Goal: Task Accomplishment & Management: Use online tool/utility

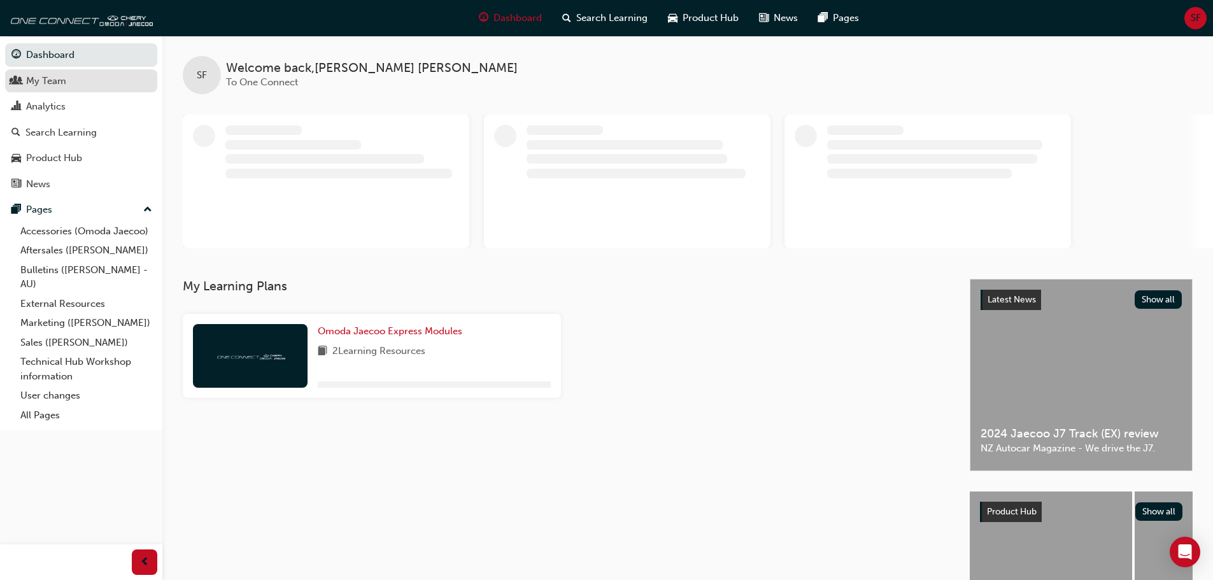
click at [43, 77] on div "My Team" at bounding box center [46, 81] width 40 height 15
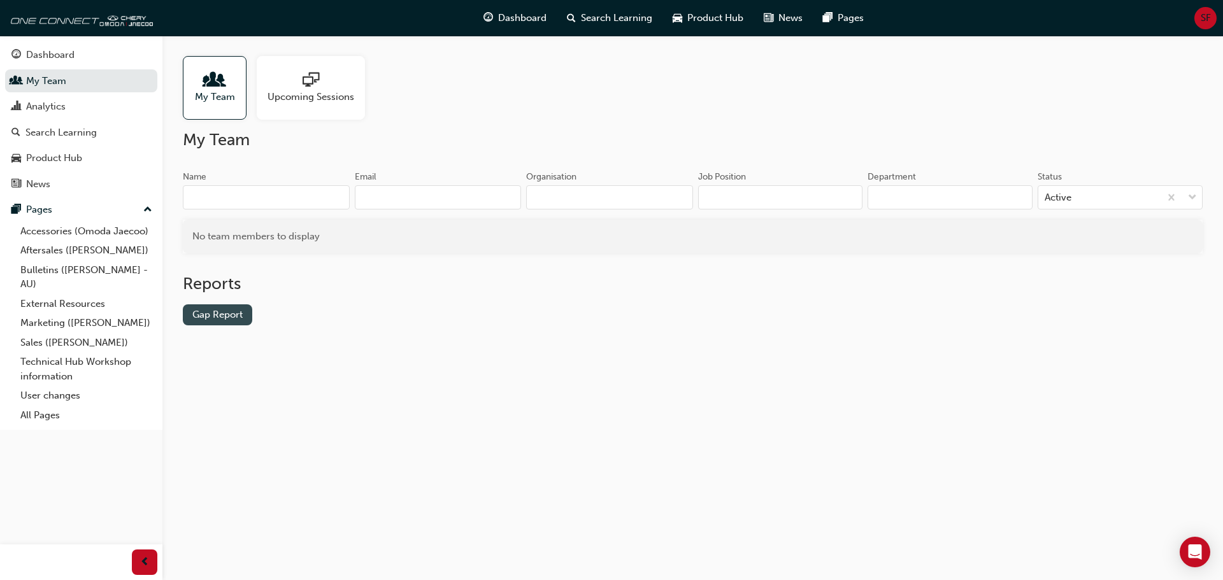
click at [226, 320] on link "Gap Report" at bounding box center [217, 314] width 69 height 21
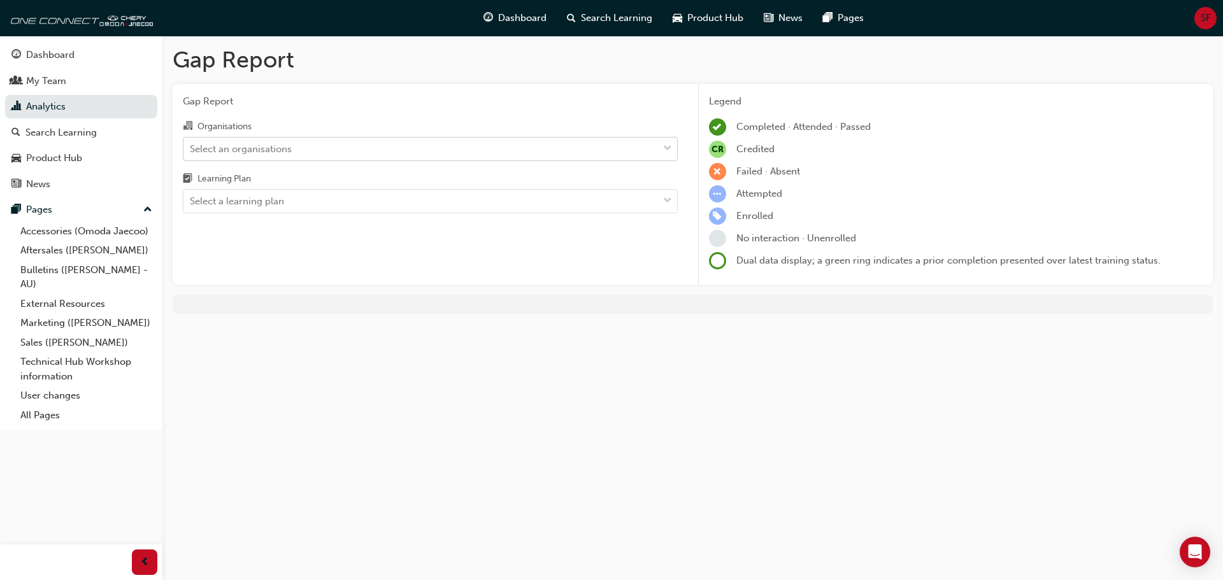
click at [399, 156] on div "Select an organisations" at bounding box center [420, 149] width 474 height 22
click at [191, 153] on input "Organisations Select an organisations" at bounding box center [190, 148] width 1 height 11
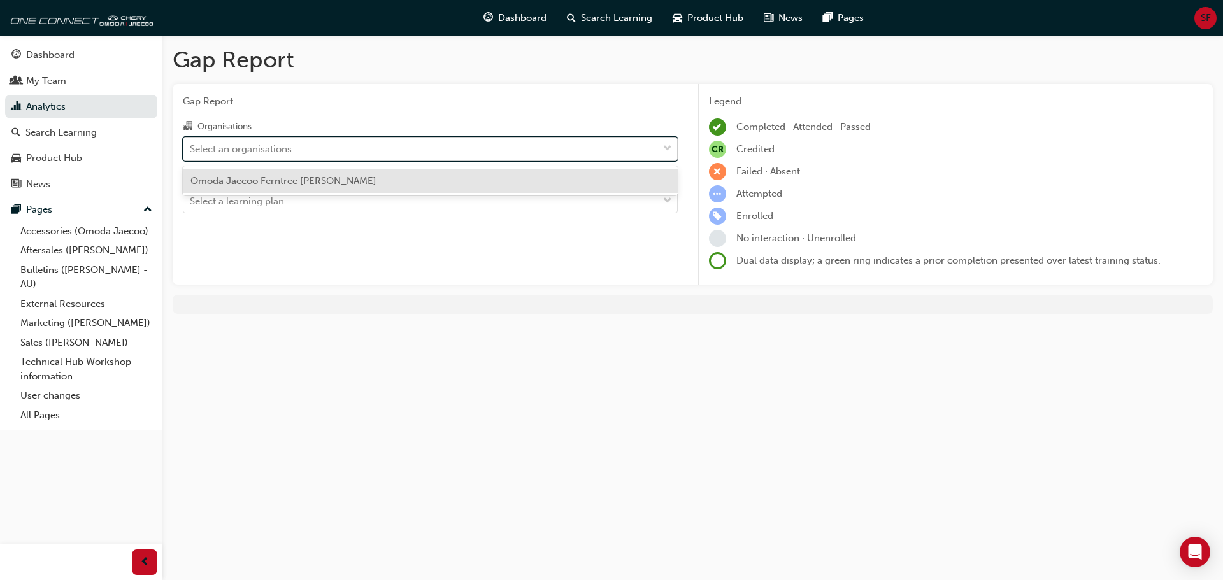
click at [399, 156] on div "Select an organisations" at bounding box center [420, 149] width 474 height 22
click at [191, 153] on input "Organisations option Omoda Jaecoo Ferntree [PERSON_NAME] focused, 1 of 1. 1 res…" at bounding box center [190, 148] width 1 height 11
click at [386, 144] on div "Select an organisations" at bounding box center [420, 149] width 474 height 22
click at [191, 144] on input "Organisations option Omoda Jaecoo Ferntree [PERSON_NAME] focused, 1 of 1. 1 res…" at bounding box center [190, 148] width 1 height 11
click at [364, 187] on div "Omoda Jaecoo Ferntree [PERSON_NAME]" at bounding box center [430, 181] width 495 height 25
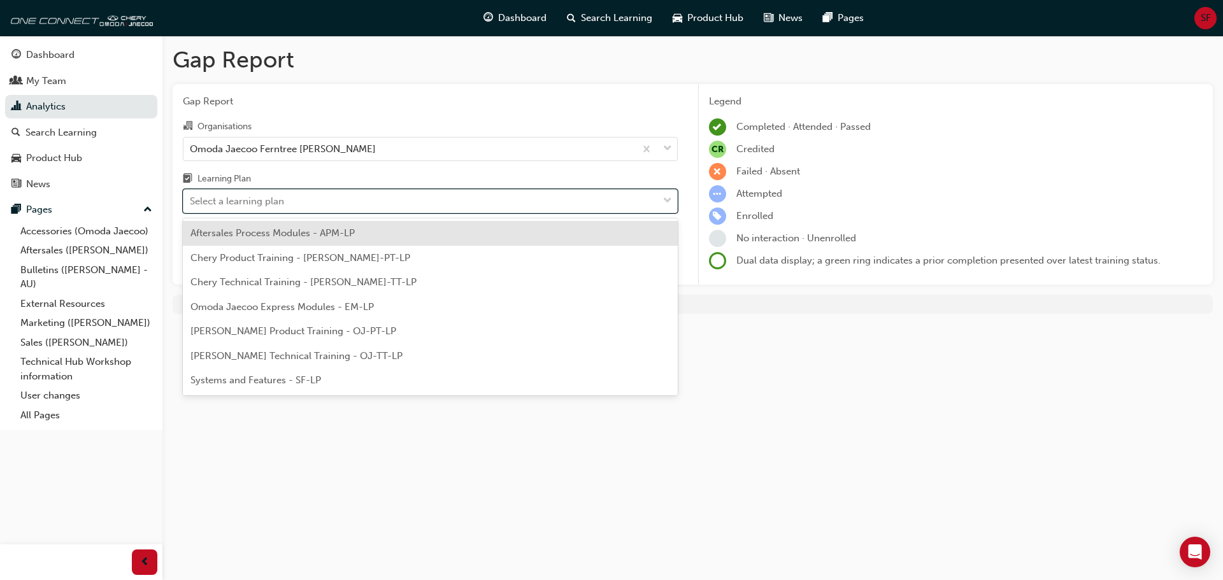
click at [349, 197] on div "Select a learning plan" at bounding box center [420, 201] width 474 height 22
click at [191, 197] on input "Learning Plan option Aftersales Process Modules - APM-LP focused, 1 of 7. 7 res…" at bounding box center [190, 200] width 1 height 11
click at [349, 197] on div "Select a learning plan" at bounding box center [420, 201] width 474 height 22
click at [191, 197] on input "Learning Plan option Aftersales Process Modules - APM-LP focused, 1 of 7. 7 res…" at bounding box center [190, 200] width 1 height 11
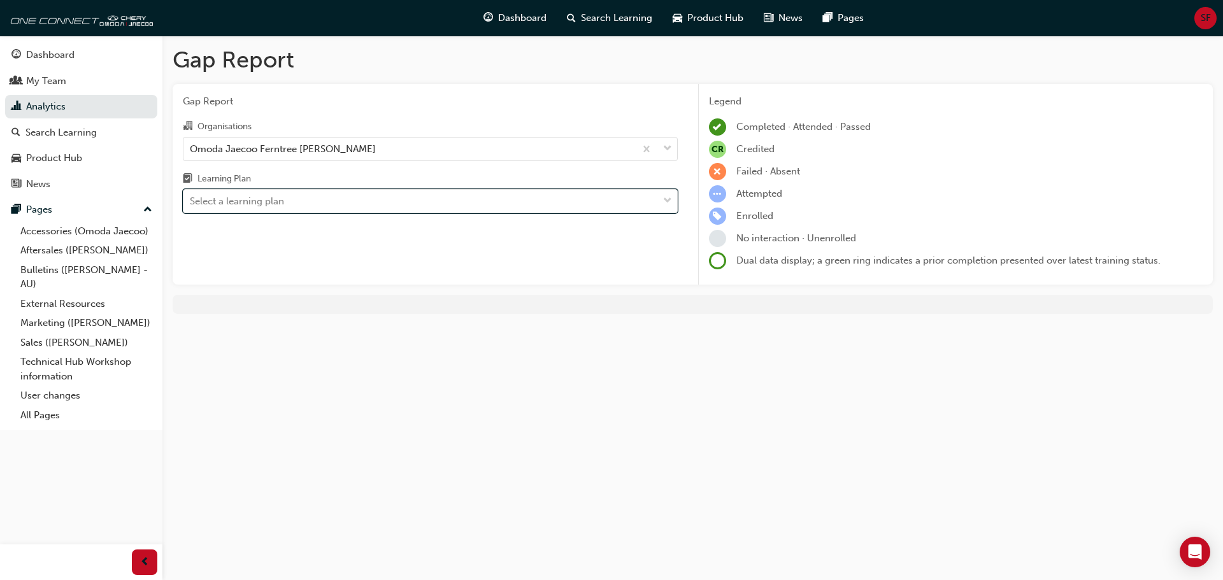
click at [389, 383] on div "Gap Report Gap Report Organisations Omoda Jaecoo Ferntree Gully Learning Plan 0…" at bounding box center [611, 290] width 1223 height 580
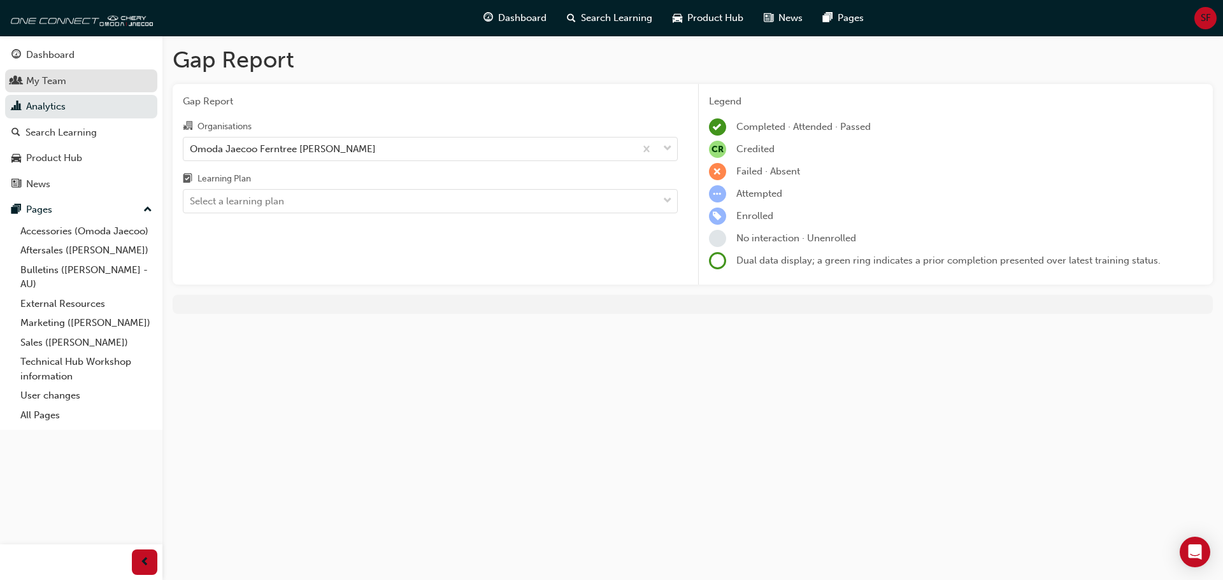
click at [45, 80] on div "My Team" at bounding box center [46, 81] width 40 height 15
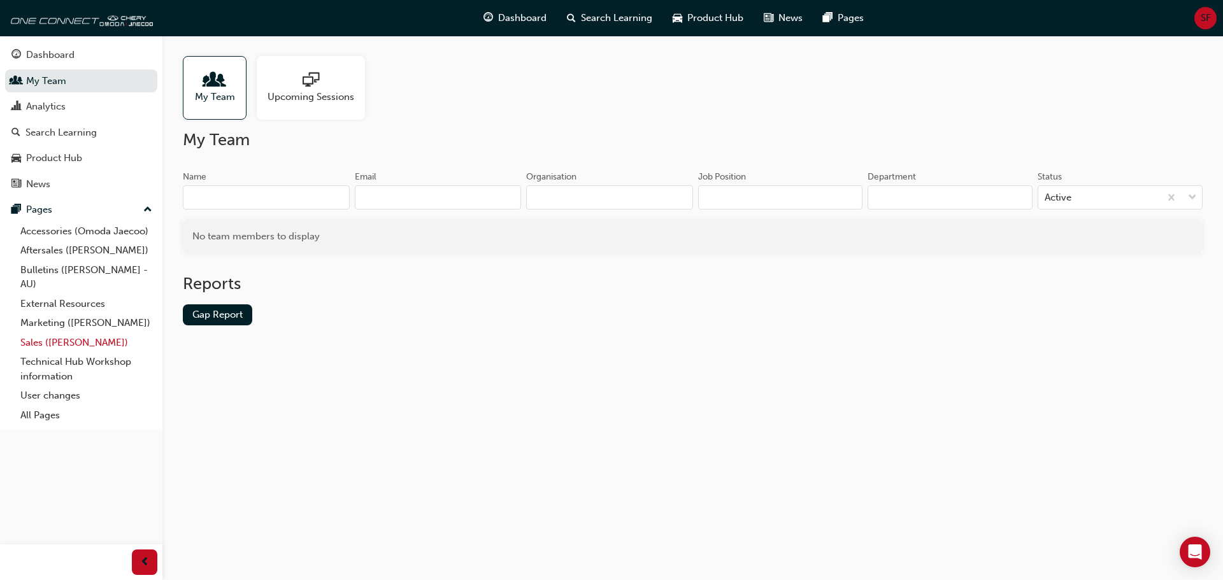
click at [50, 344] on link "Sales ([PERSON_NAME])" at bounding box center [86, 343] width 142 height 20
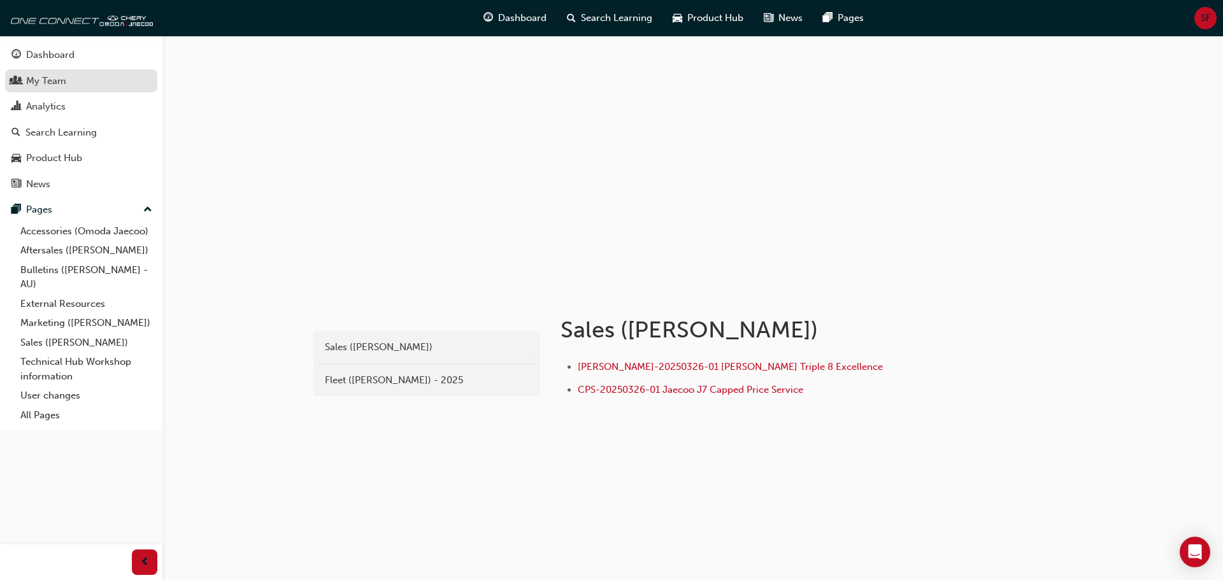
click at [53, 82] on div "My Team" at bounding box center [46, 81] width 40 height 15
